Goal: Navigation & Orientation: Find specific page/section

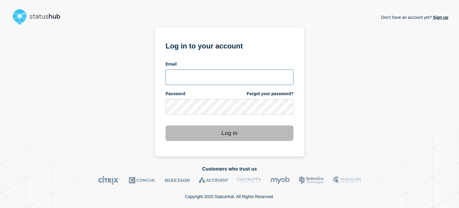
type input "[EMAIL_ADDRESS][DOMAIN_NAME]"
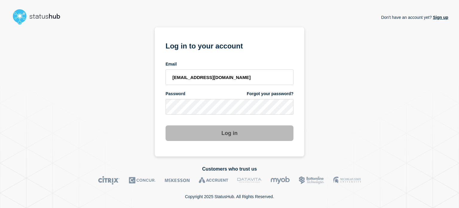
click at [231, 136] on button "Log in" at bounding box center [230, 133] width 128 height 16
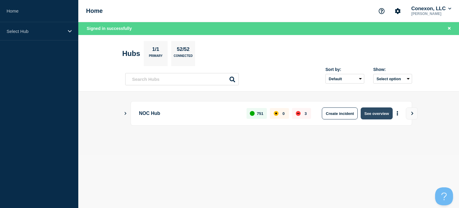
click at [368, 111] on button "See overview" at bounding box center [377, 113] width 32 height 12
